Goal: Browse casually: Explore the website without a specific task or goal

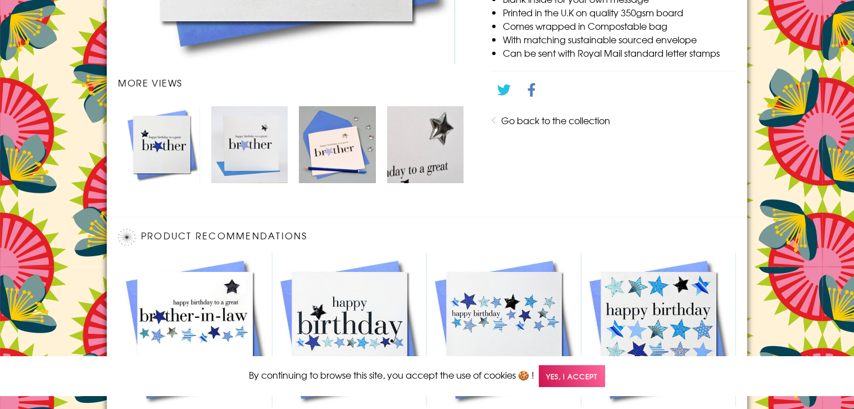
scroll to position [750, 0]
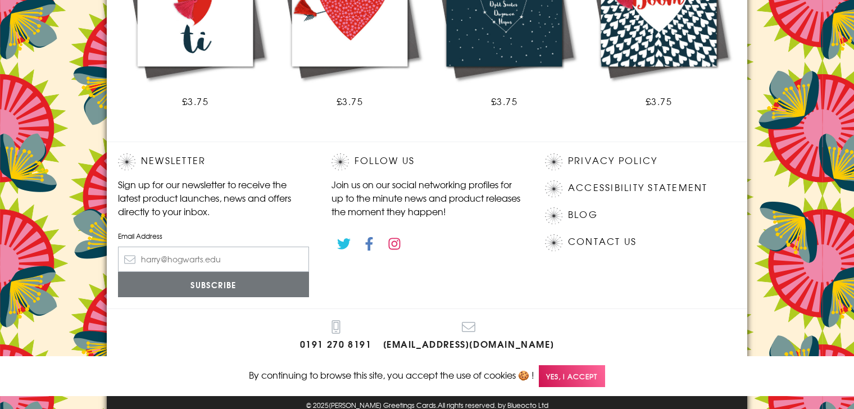
scroll to position [838, 0]
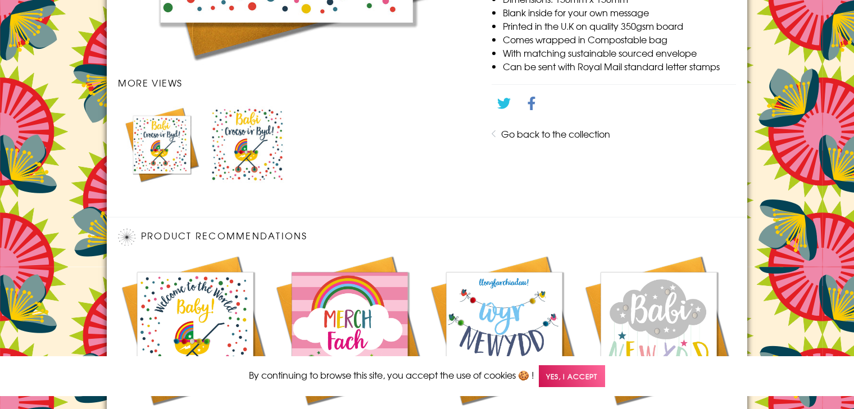
scroll to position [750, 0]
